Goal: Information Seeking & Learning: Learn about a topic

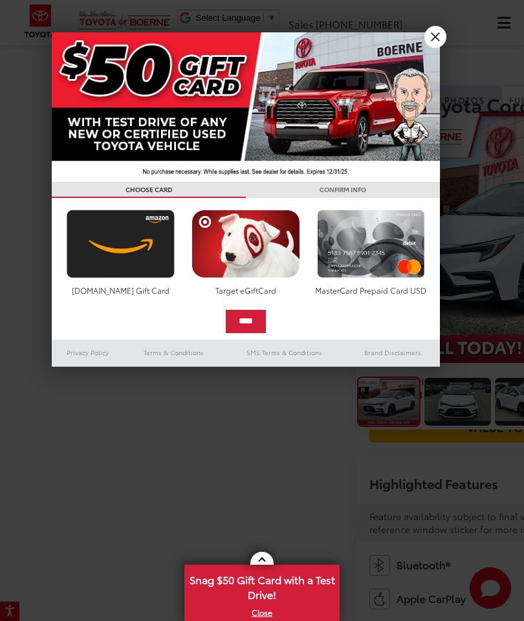
click at [431, 47] on link "X" at bounding box center [435, 37] width 22 height 22
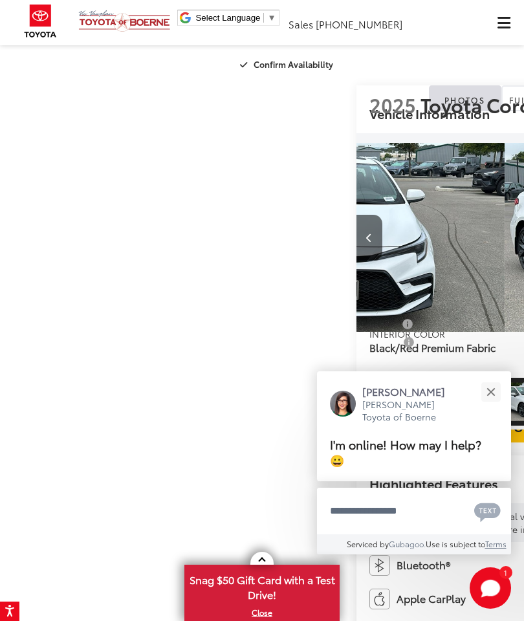
scroll to position [0, 524]
click at [493, 393] on button "Close" at bounding box center [491, 392] width 28 height 28
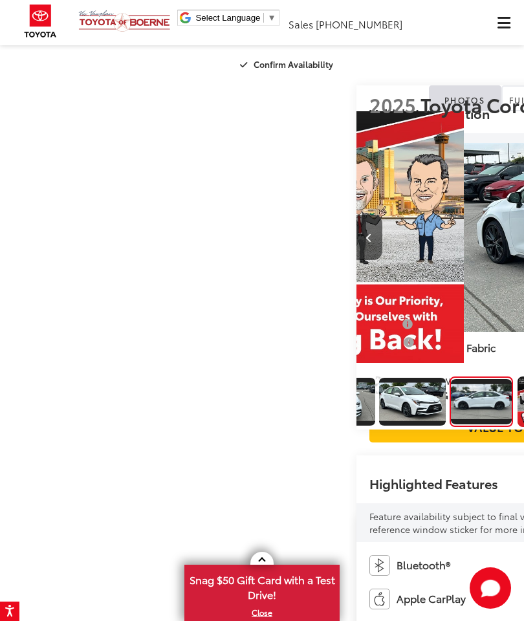
scroll to position [0, 1571]
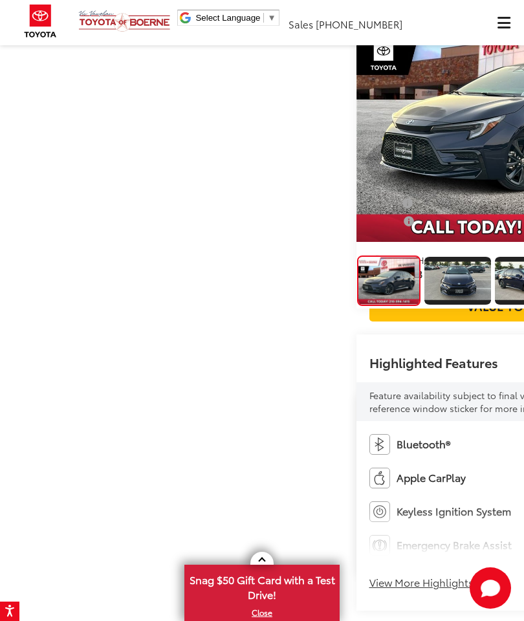
scroll to position [122, 0]
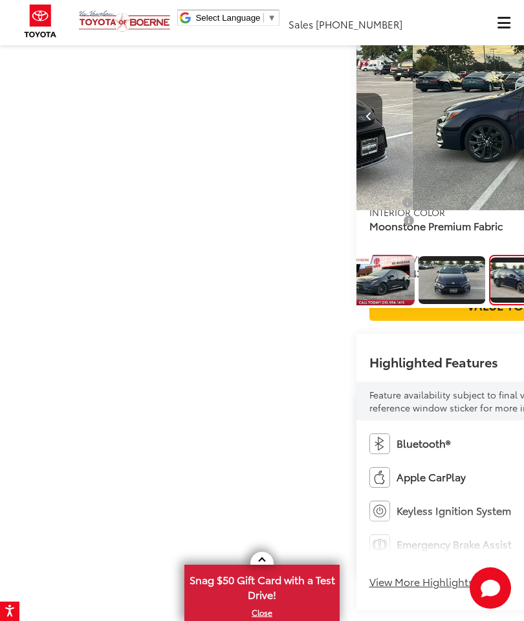
scroll to position [0, 1048]
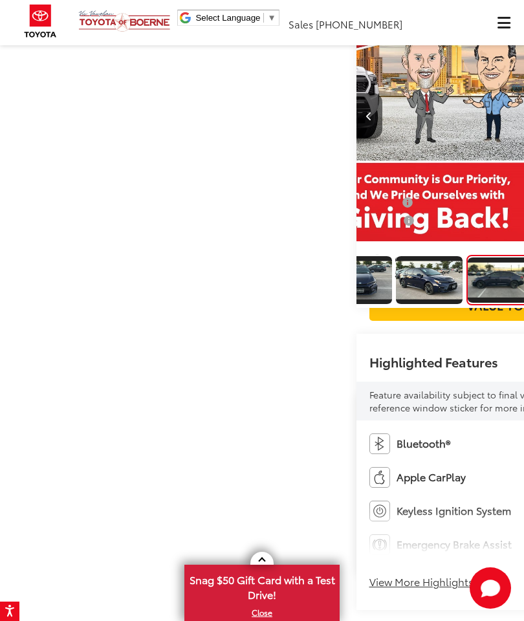
scroll to position [0, 1571]
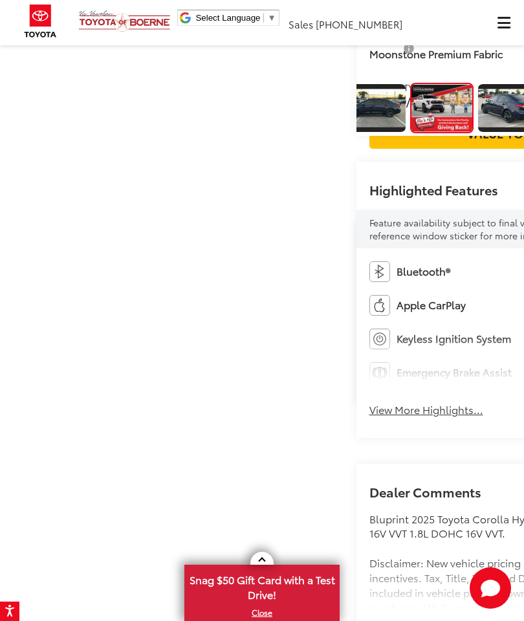
scroll to position [285, 0]
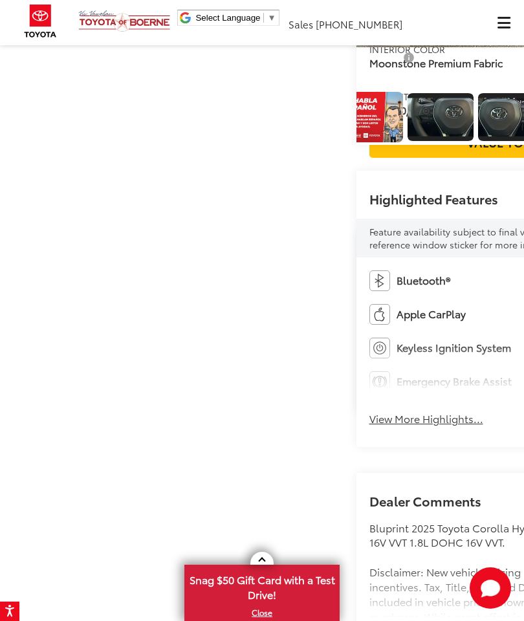
click at [51, 136] on img "Expand Photo 20" at bounding box center [17, 117] width 67 height 38
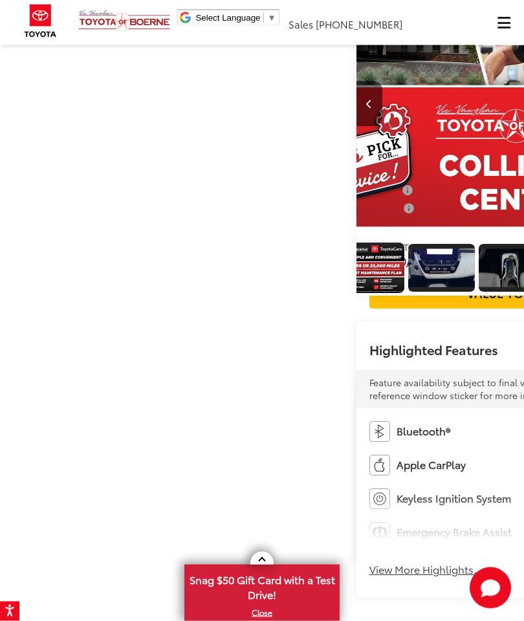
scroll to position [0, 0]
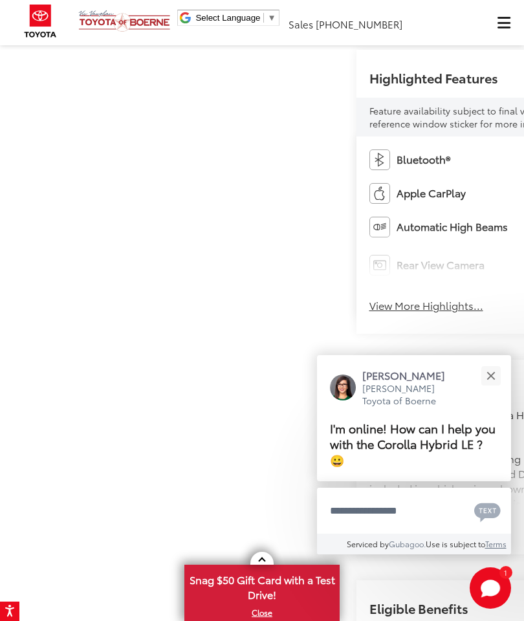
scroll to position [475, 0]
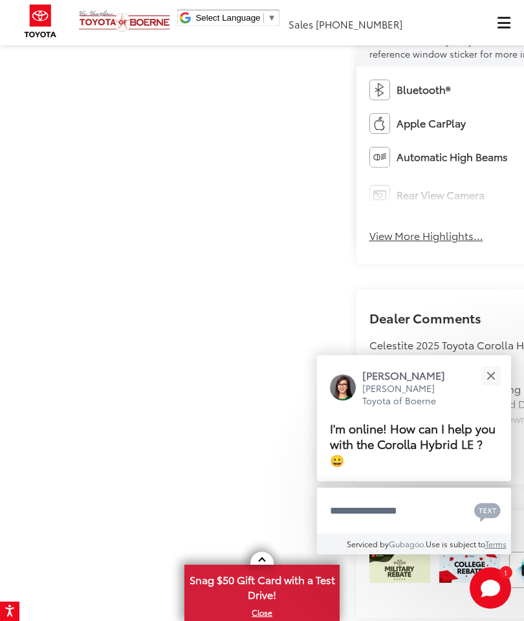
click at [501, 389] on button "Close" at bounding box center [491, 375] width 28 height 28
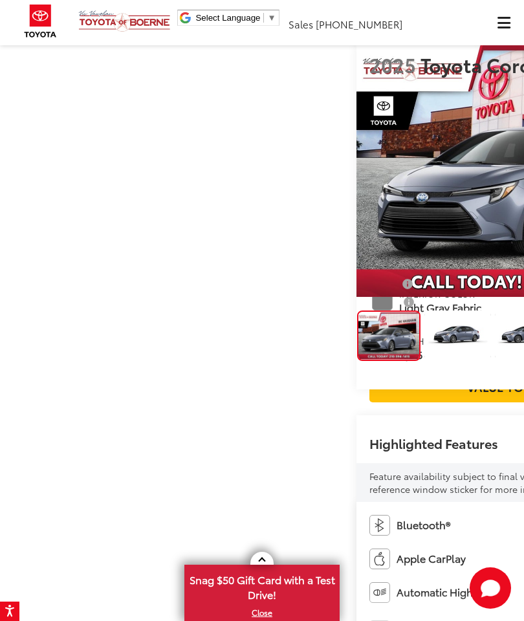
scroll to position [0, 0]
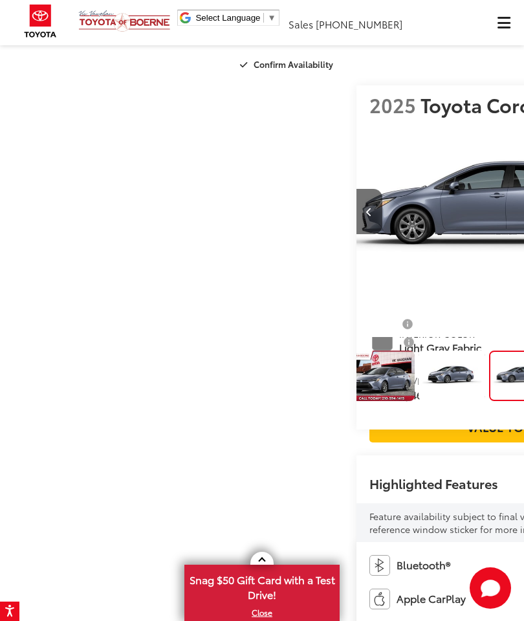
scroll to position [0, 8]
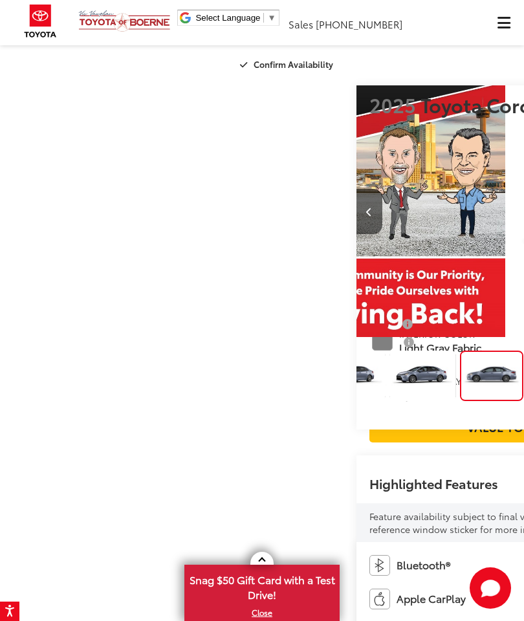
scroll to position [0, 118]
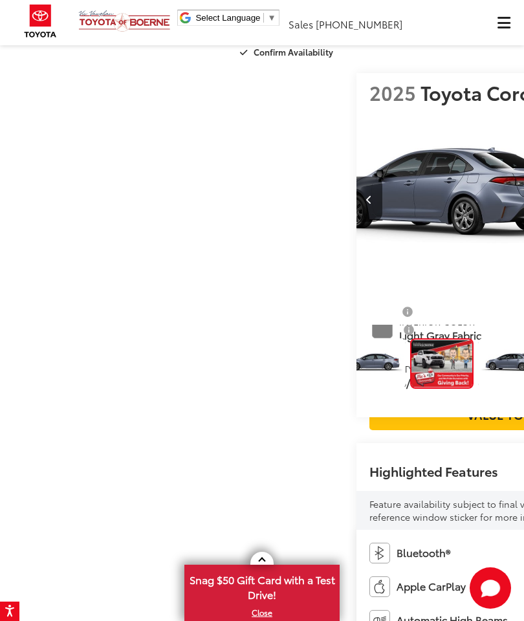
scroll to position [0, 0]
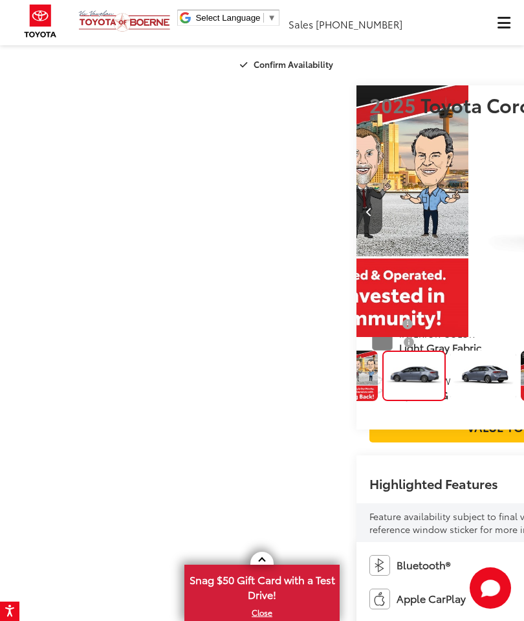
scroll to position [0, 338]
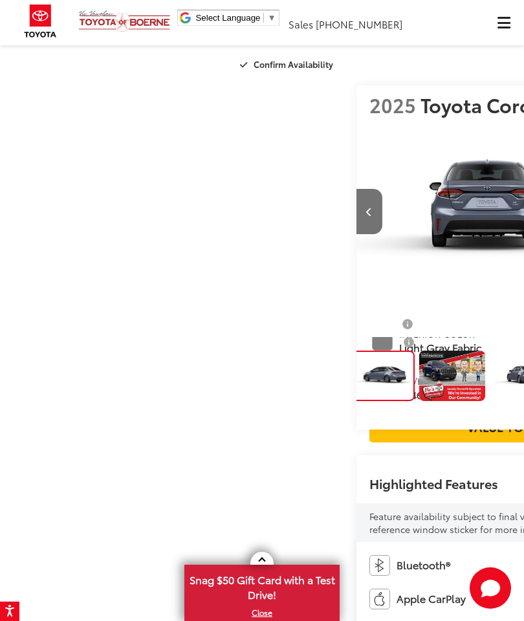
scroll to position [0, 448]
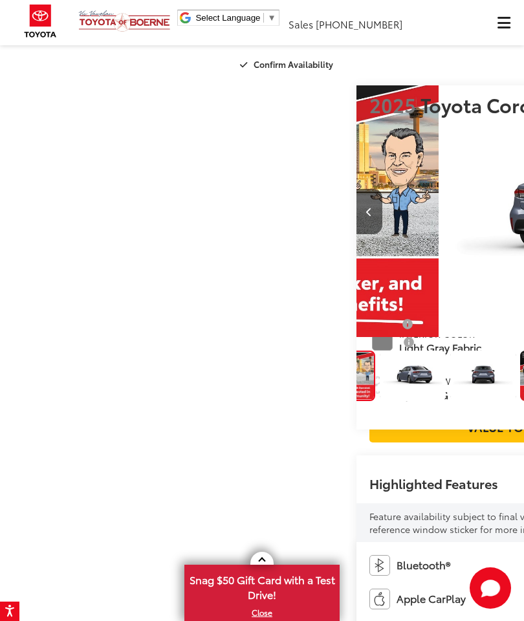
scroll to position [0, 3667]
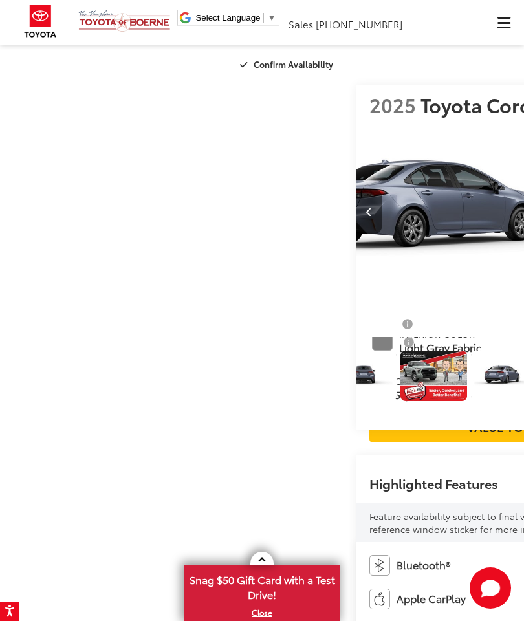
scroll to position [0, 0]
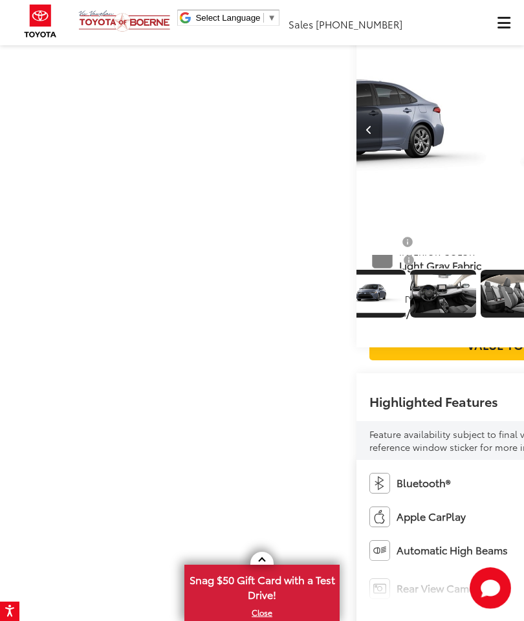
scroll to position [0, 4192]
click at [480, 313] on img "Expand Photo 41" at bounding box center [513, 294] width 67 height 38
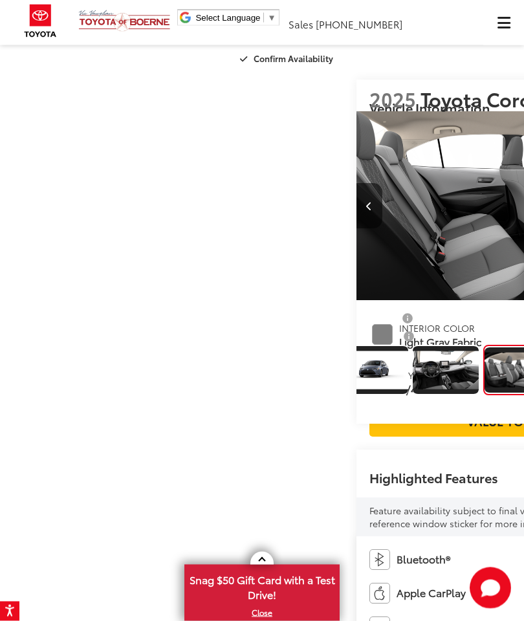
scroll to position [0, 0]
